Goal: Task Accomplishment & Management: Manage account settings

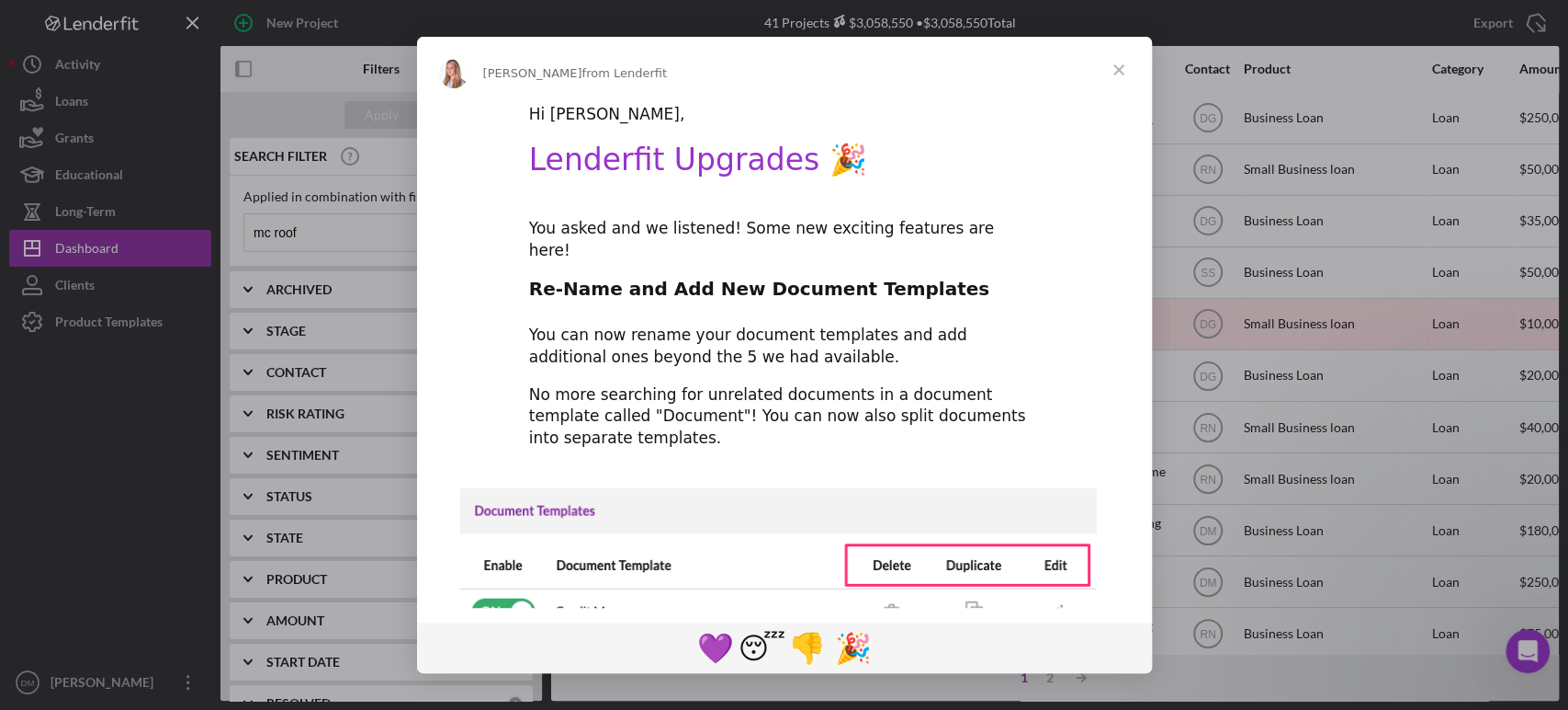
click at [1109, 61] on span "Close" at bounding box center [1119, 70] width 66 height 66
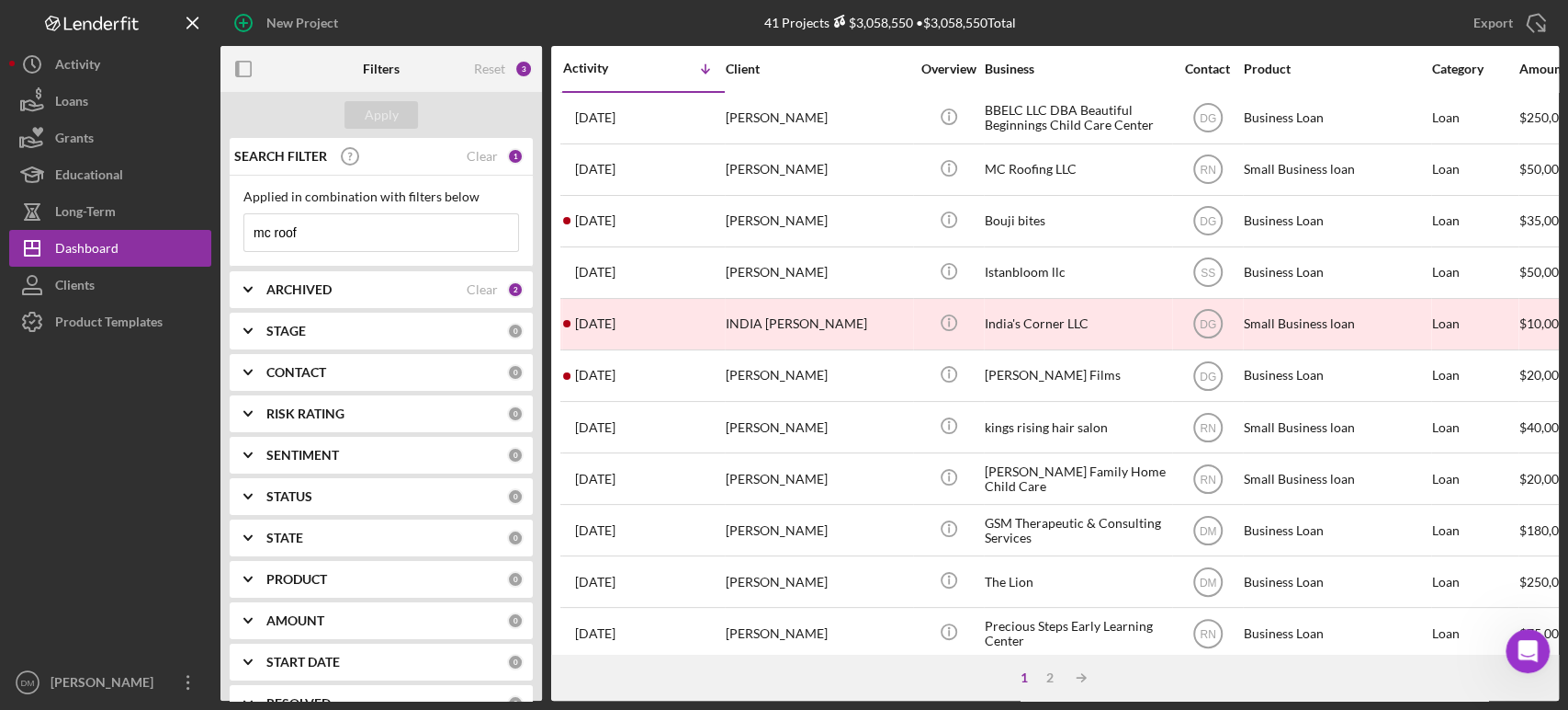
click at [339, 226] on input "mc roof" at bounding box center [380, 232] width 273 height 37
type input "m"
type input "[PERSON_NAME]"
click at [373, 120] on div "Apply" at bounding box center [381, 115] width 34 height 27
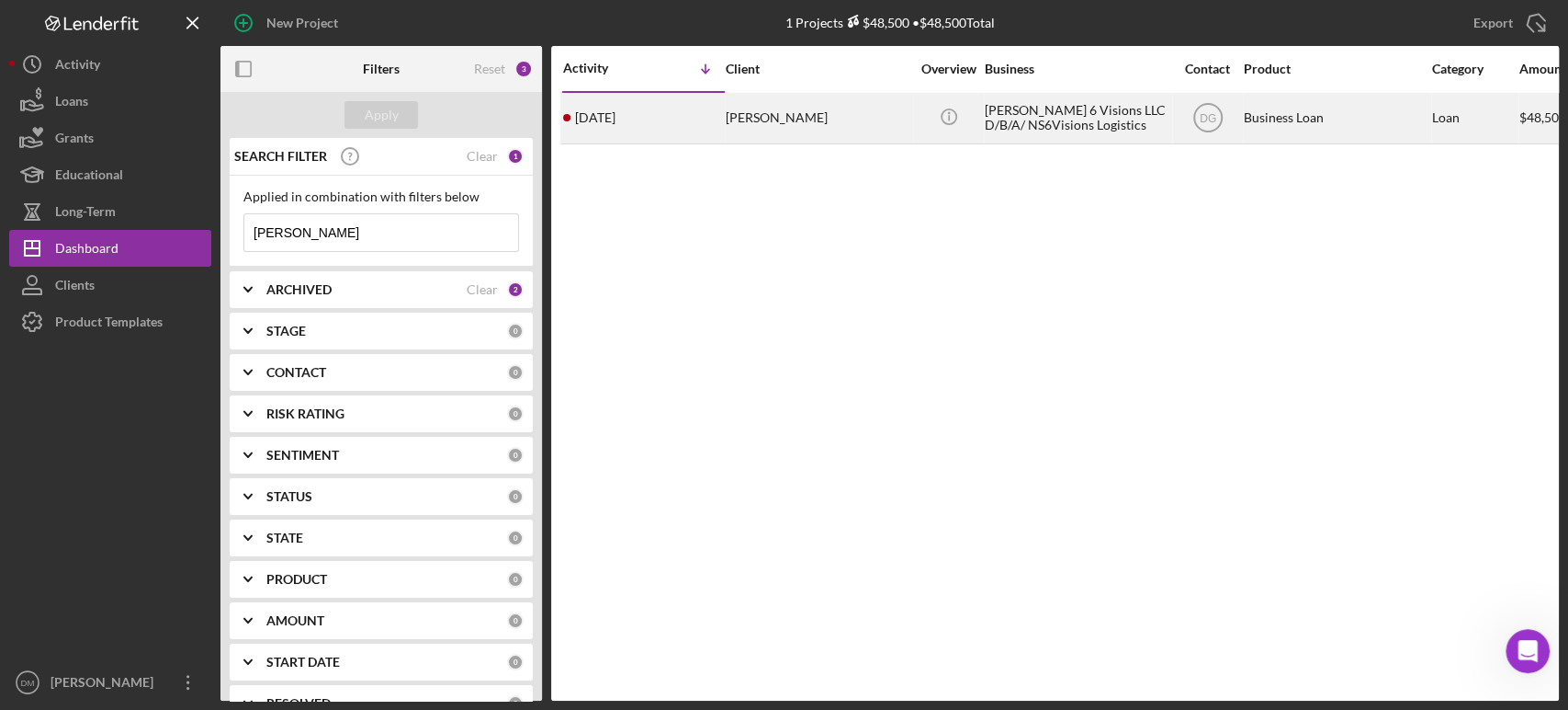
click at [714, 120] on div "[DATE] [PERSON_NAME]" at bounding box center [643, 117] width 161 height 48
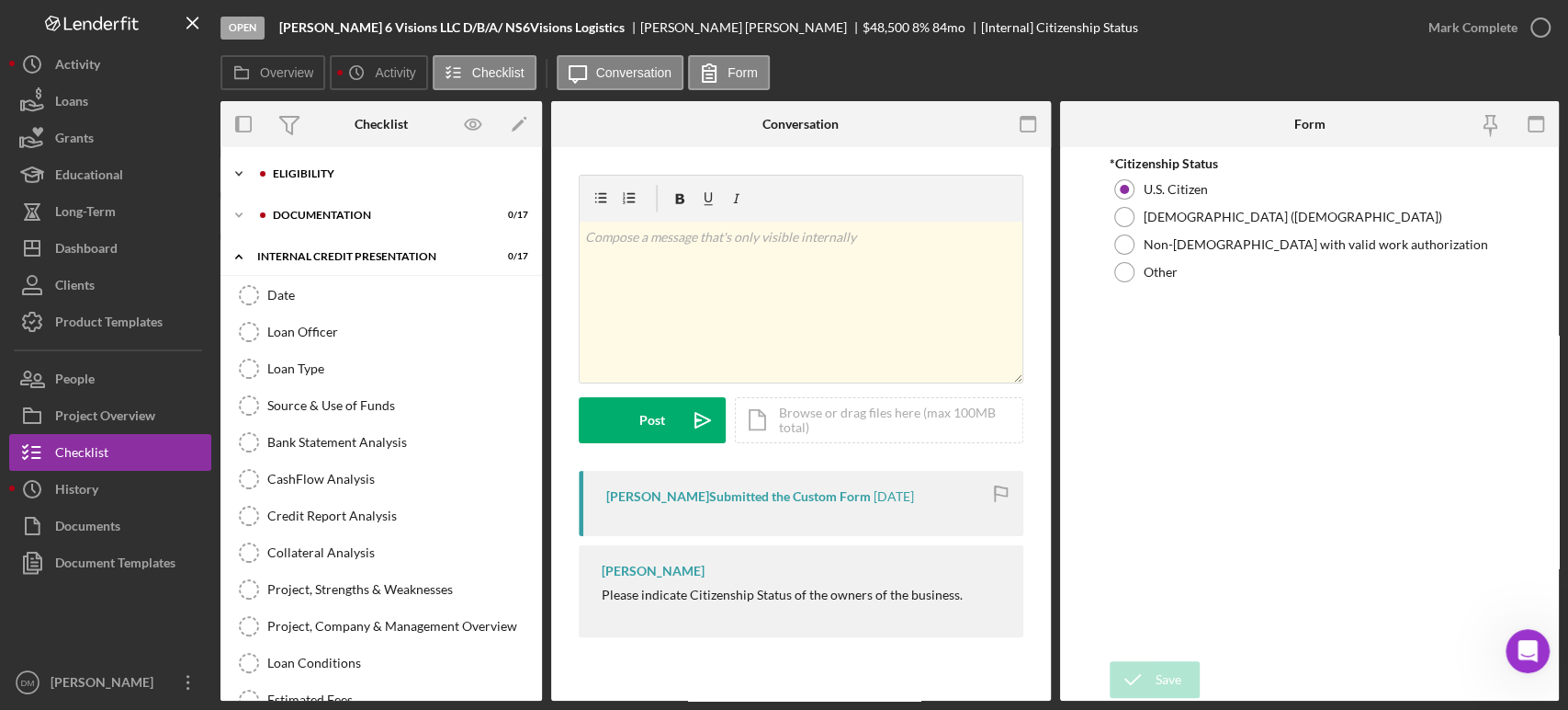
click at [238, 170] on icon "Icon/Expander" at bounding box center [238, 173] width 37 height 37
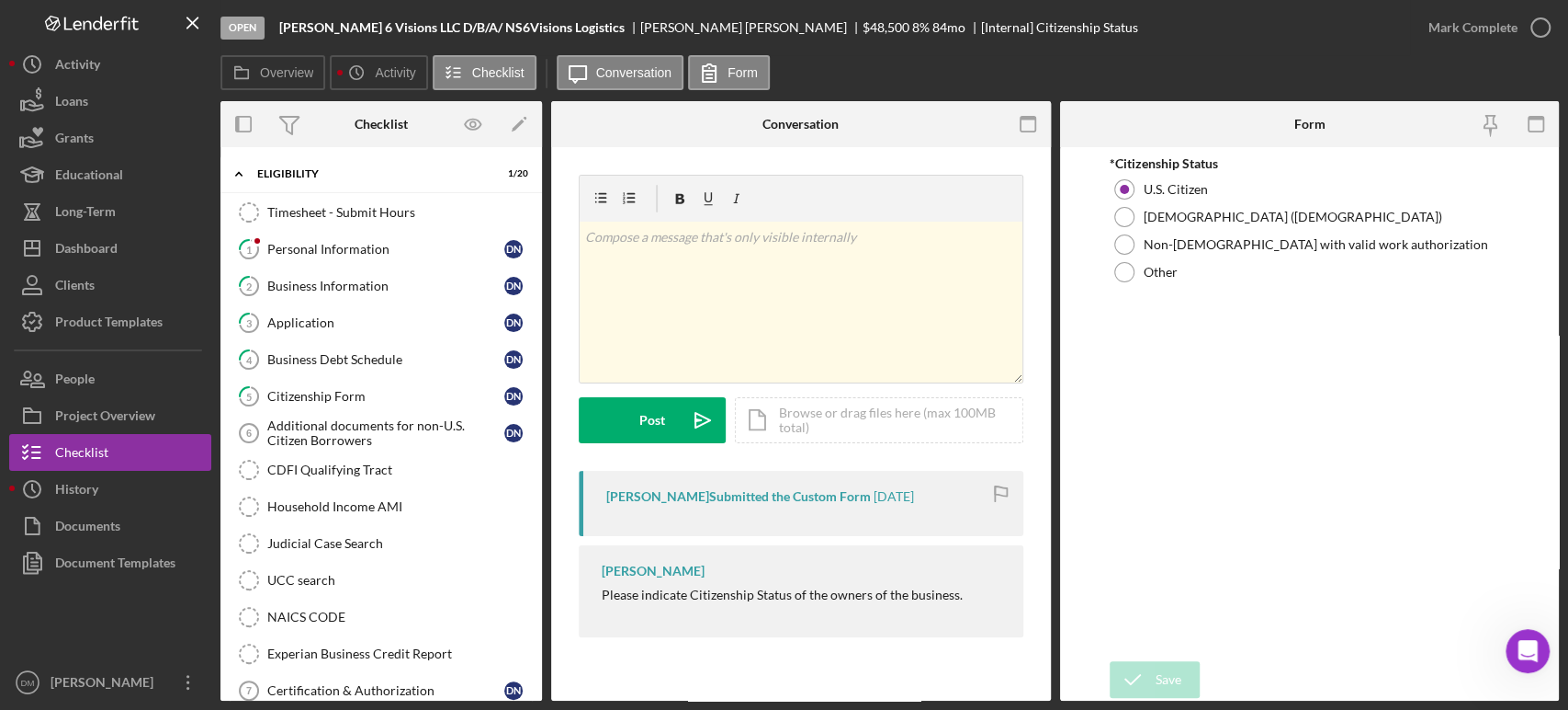
drag, startPoint x: 542, startPoint y: 341, endPoint x: 537, endPoint y: 402, distance: 61.2
click at [537, 402] on div "Overview Internal Workflow Stage Open Icon/Dropdown Arrow Archive (can unarchiv…" at bounding box center [890, 400] width 1339 height 599
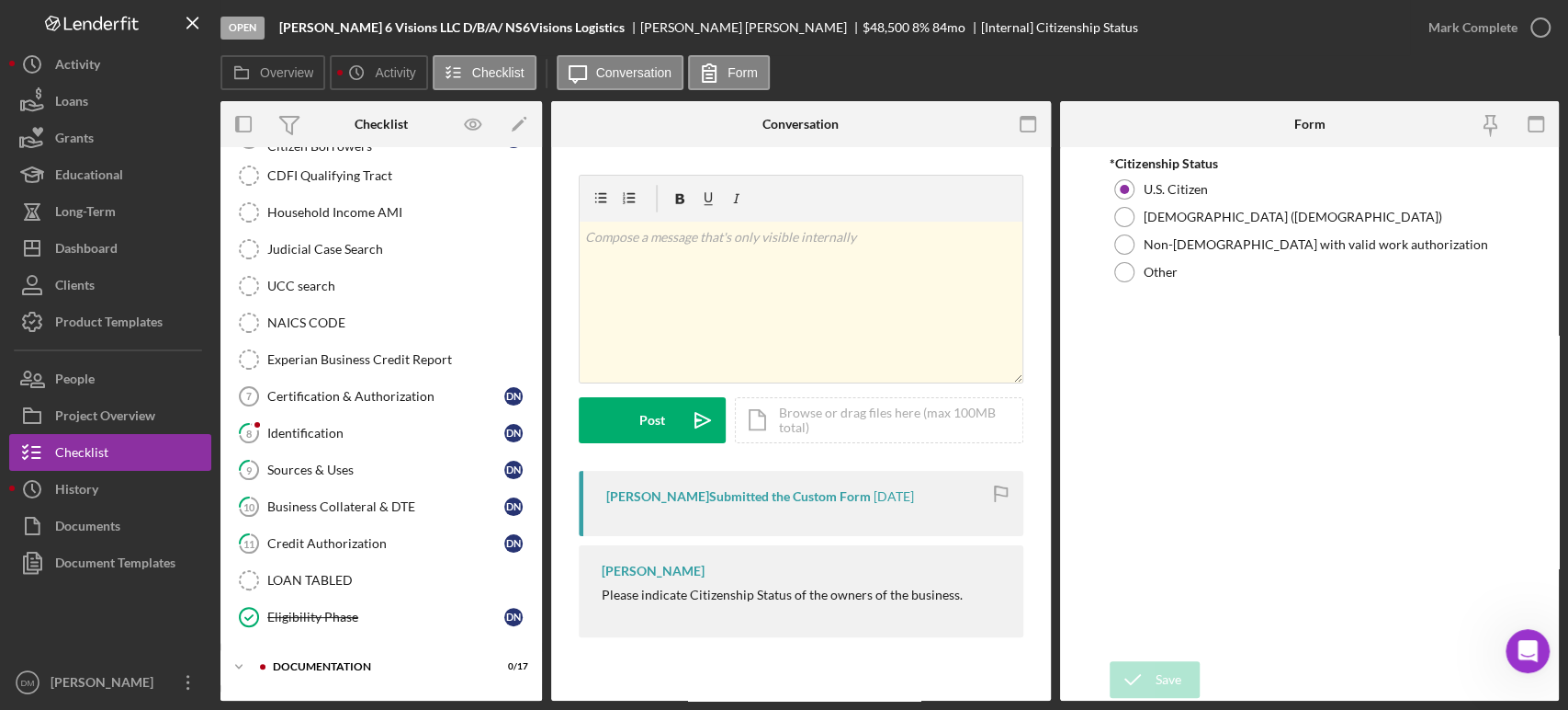
scroll to position [296, 0]
click at [279, 465] on div "Sources & Uses" at bounding box center [386, 468] width 238 height 15
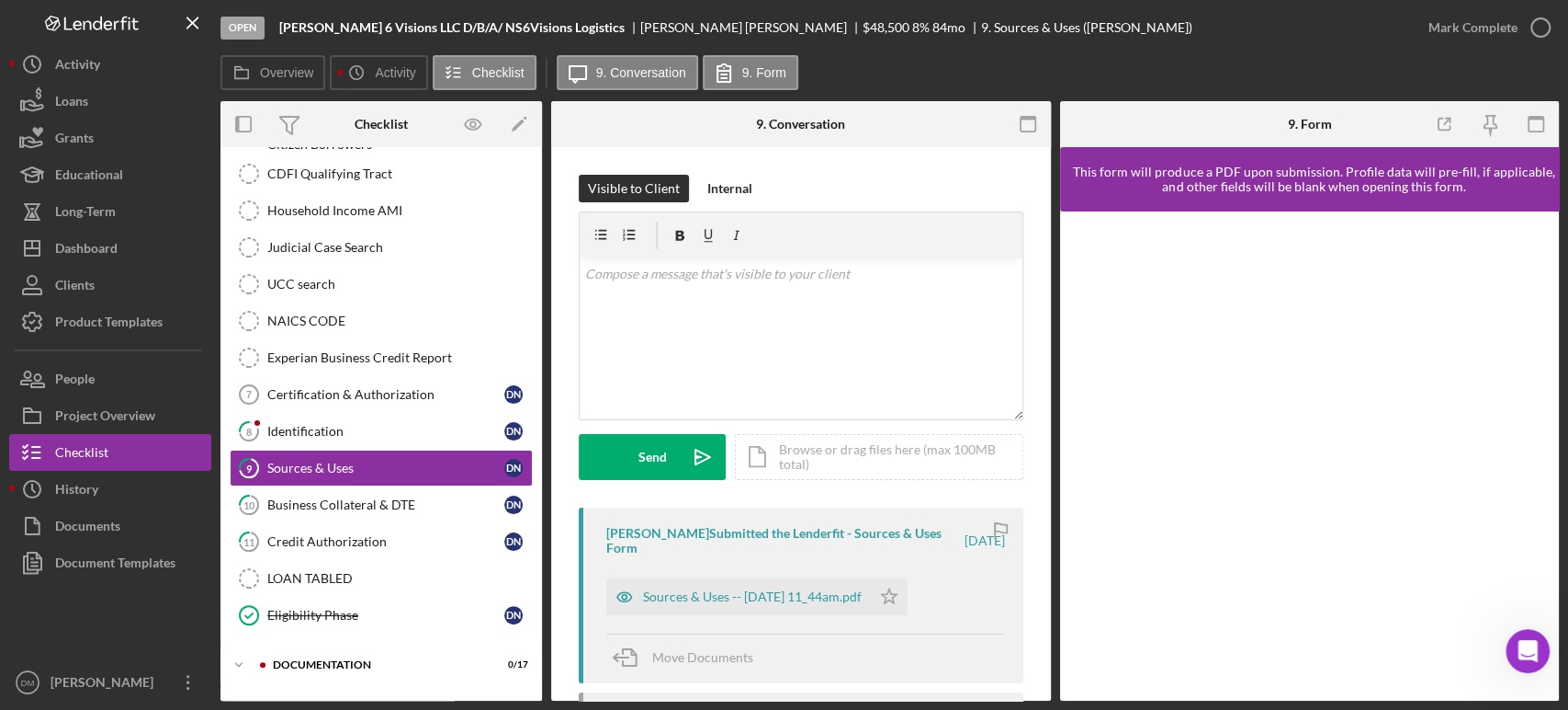
drag, startPoint x: 1050, startPoint y: 284, endPoint x: 1054, endPoint y: 388, distance: 104.1
click at [1054, 388] on div "Overview Internal Workflow Stage Open Icon/Dropdown Arrow Archive (can unarchiv…" at bounding box center [890, 400] width 1339 height 599
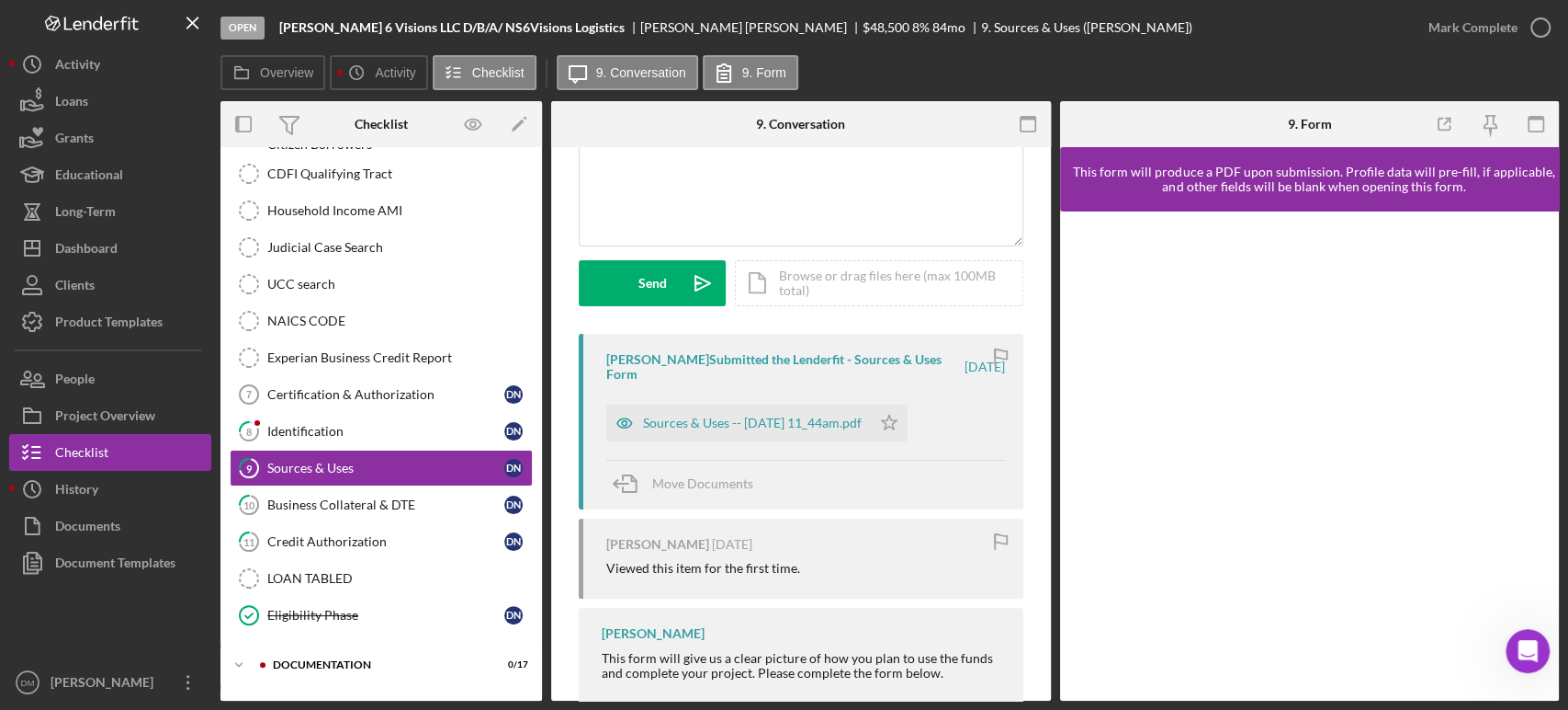
scroll to position [211, 0]
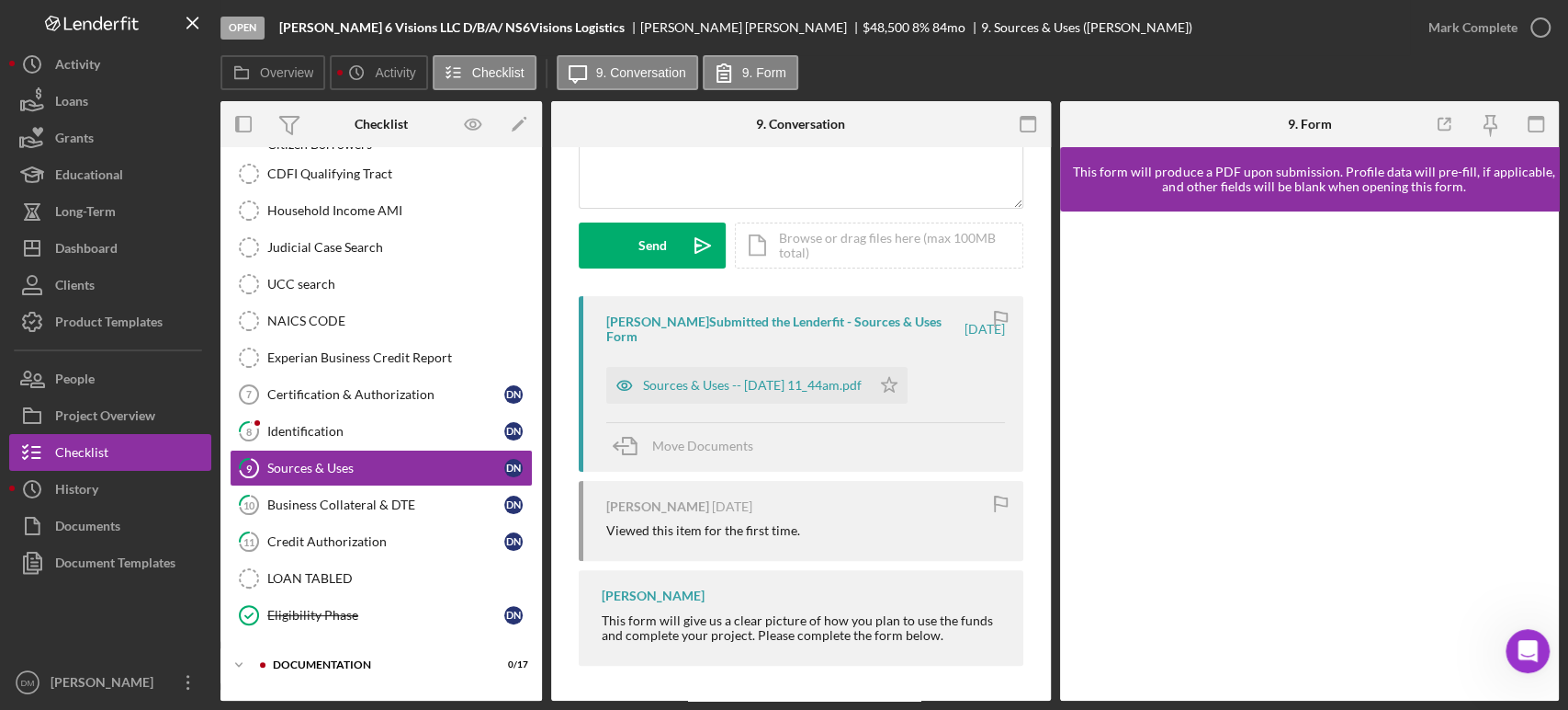
click at [976, 76] on div "Overview Icon/History Activity Checklist Icon/Message 9. Conversation 9. Form" at bounding box center [890, 73] width 1339 height 37
click at [535, 170] on div "Timesheet - Submit Hours Timesheet - Submit Hours 1 Personal Information D N 2 …" at bounding box center [381, 270] width 322 height 744
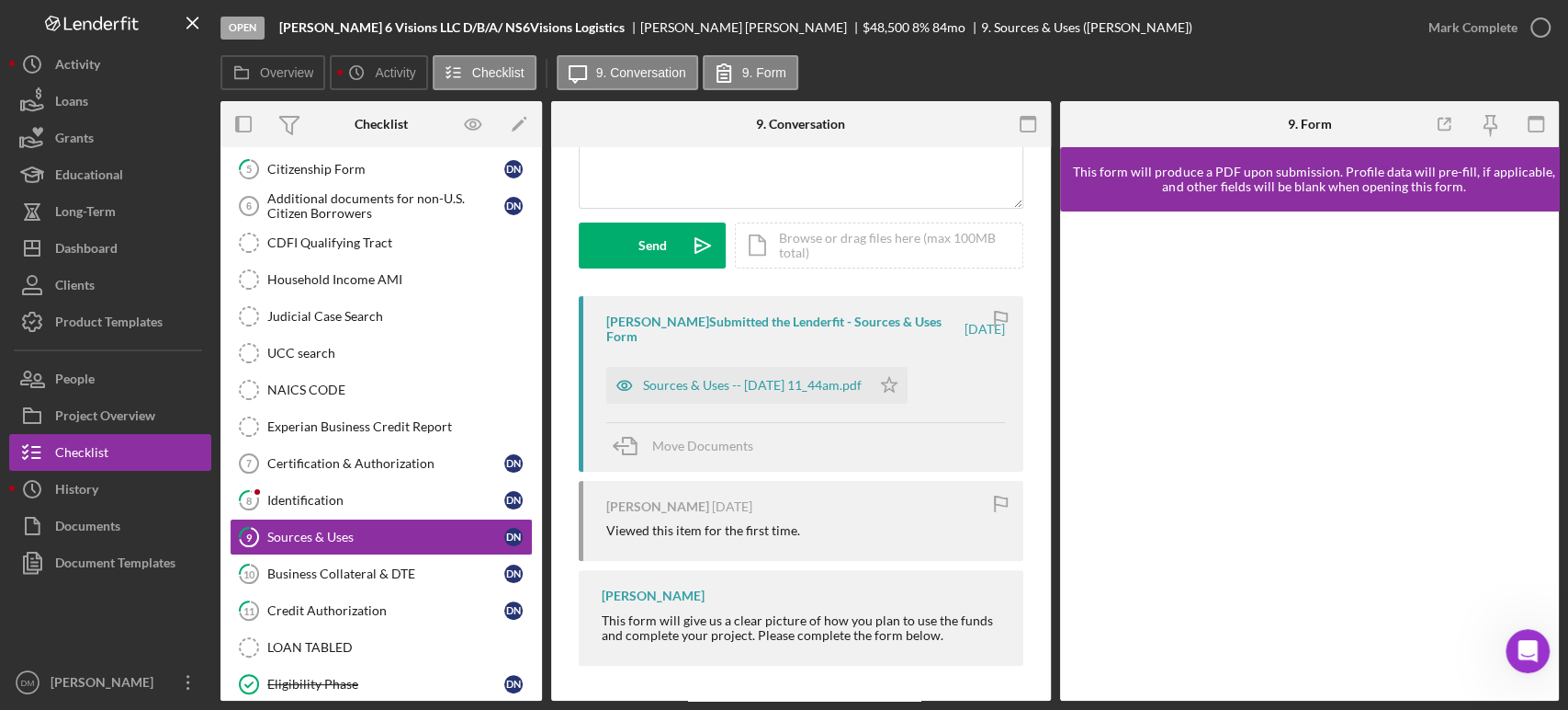
scroll to position [272, 0]
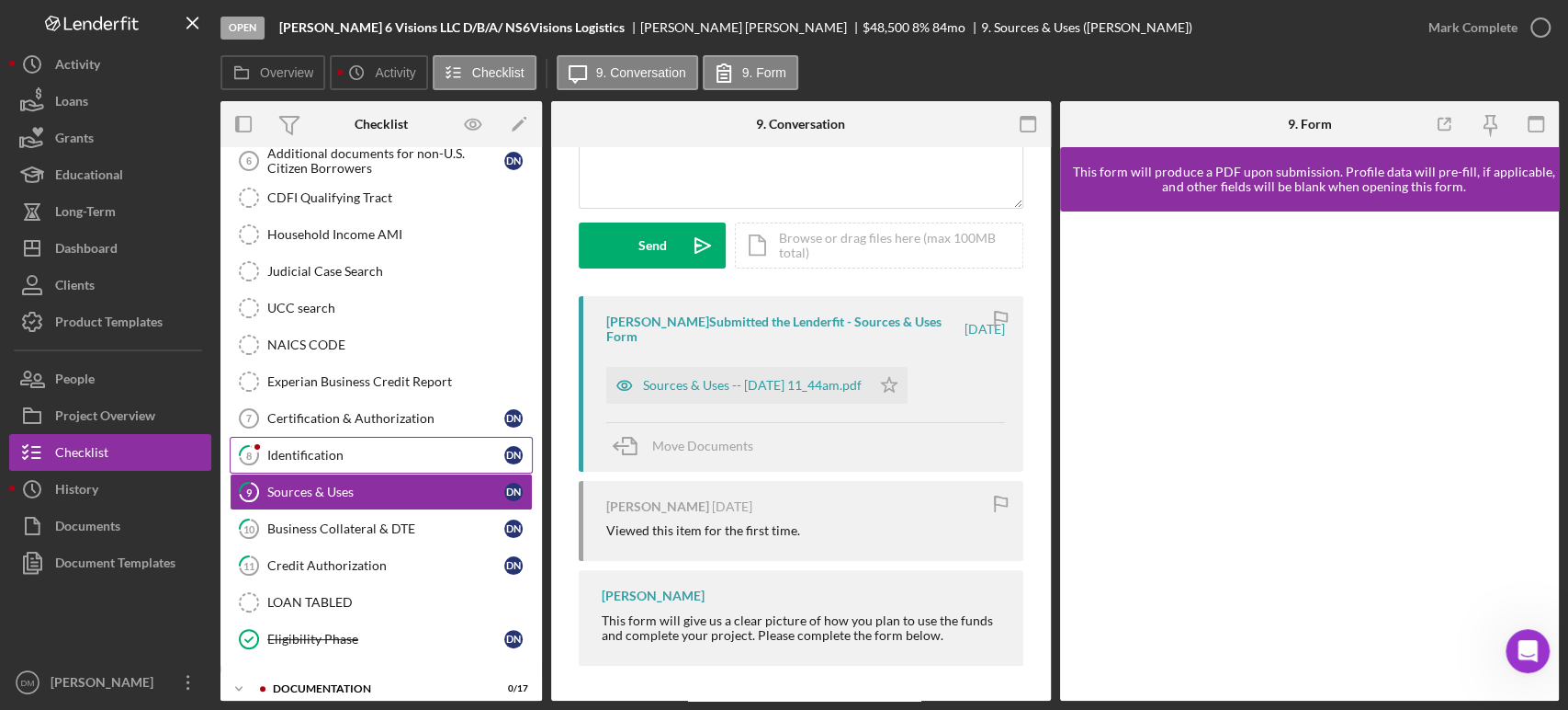
click at [326, 443] on link "8 Identification D N" at bounding box center [381, 454] width 303 height 37
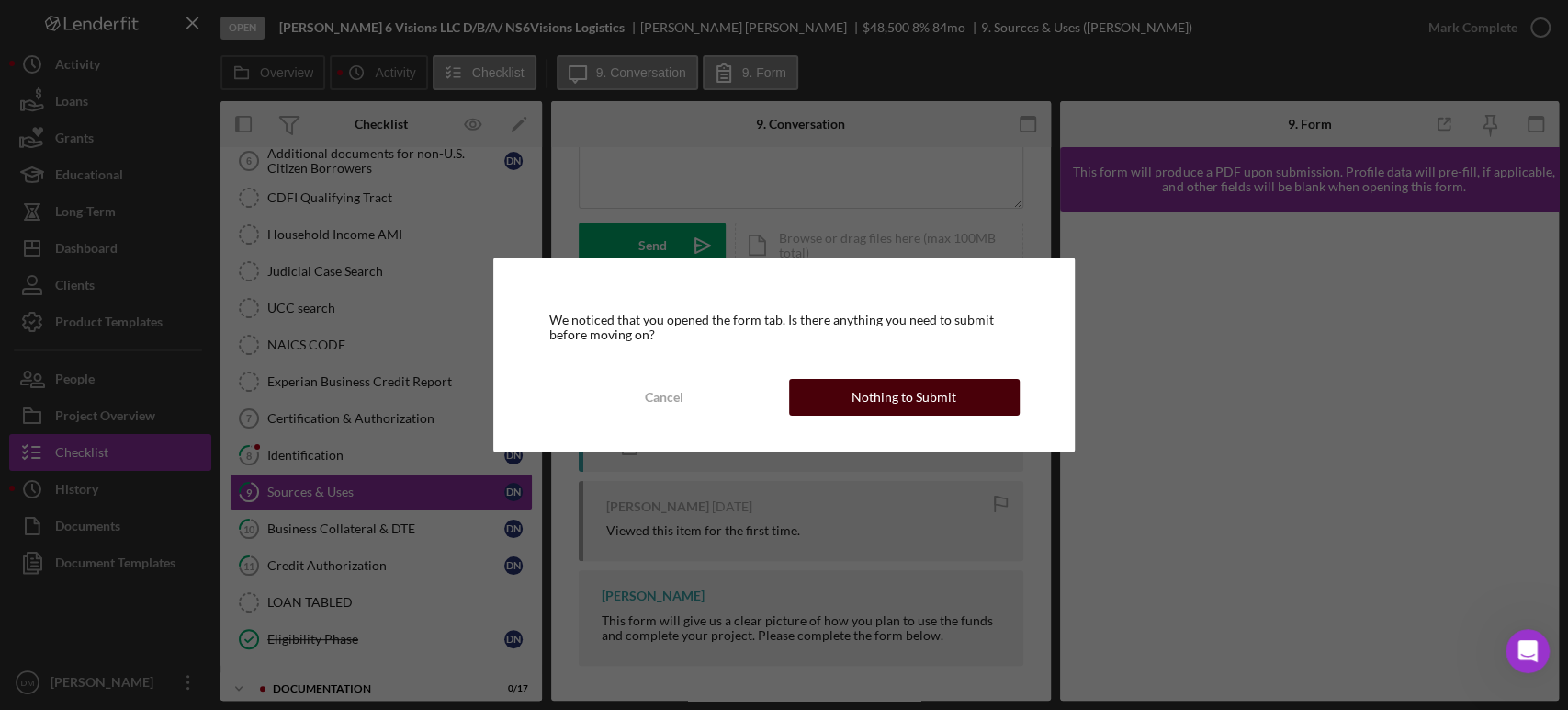
click at [846, 389] on button "Nothing to Submit" at bounding box center [905, 397] width 231 height 37
